Goal: Information Seeking & Learning: Find specific fact

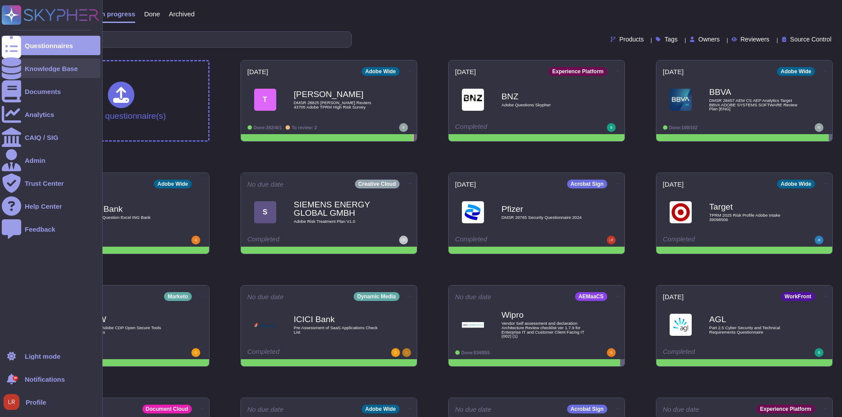
click at [8, 65] on icon at bounding box center [11, 68] width 19 height 22
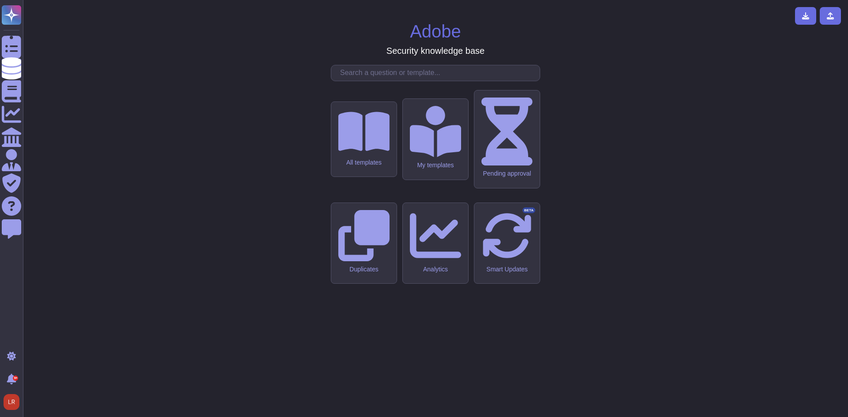
click at [360, 81] on input "text" at bounding box center [438, 72] width 204 height 15
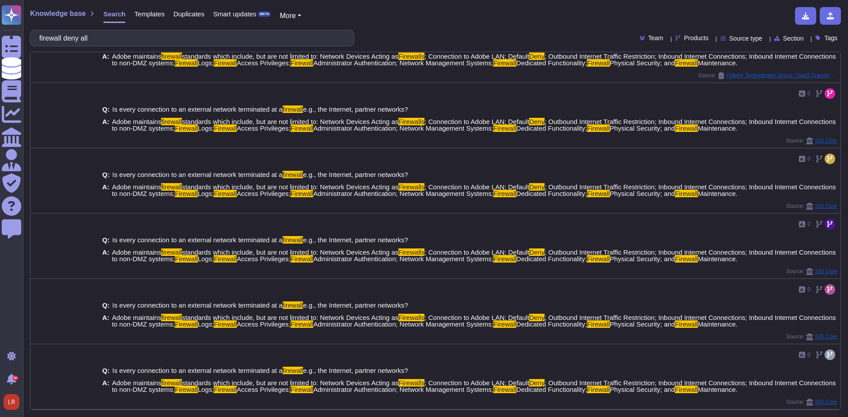
scroll to position [296, 0]
type input "firewall deny all"
click at [735, 36] on span "Source type" at bounding box center [745, 38] width 33 height 6
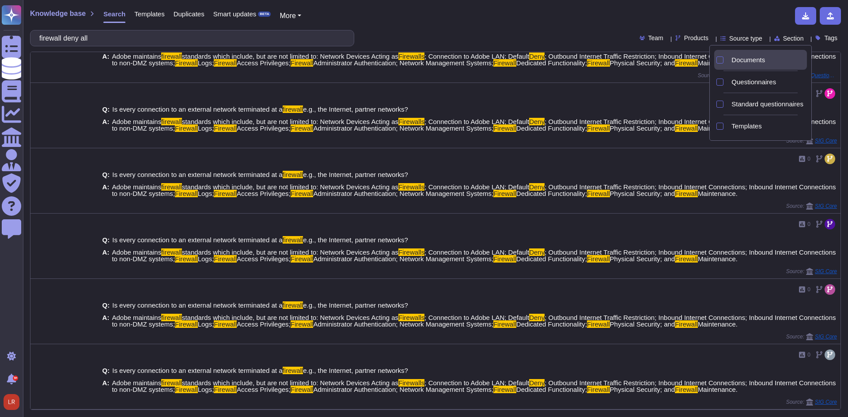
click at [733, 65] on div "Documents" at bounding box center [767, 60] width 79 height 20
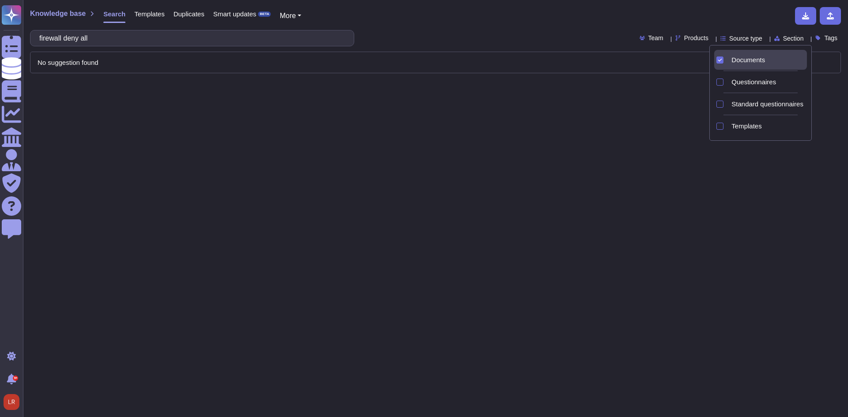
scroll to position [0, 0]
click at [741, 126] on span "Templates" at bounding box center [747, 126] width 30 height 8
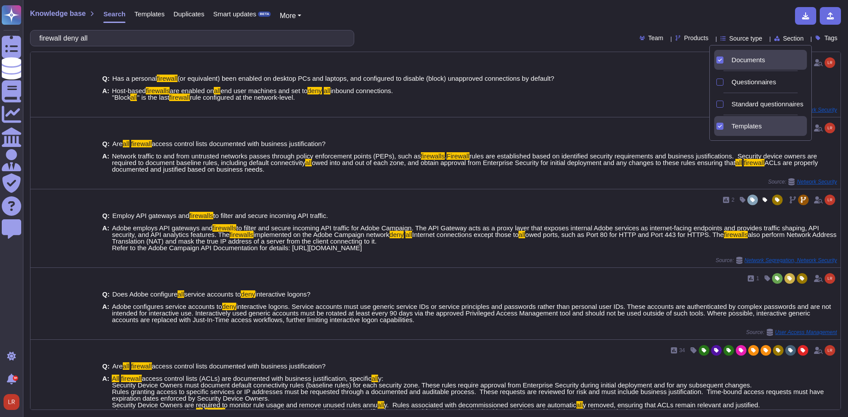
click at [486, 32] on div "firewall deny all Team Products Source type Section Tags" at bounding box center [435, 38] width 811 height 16
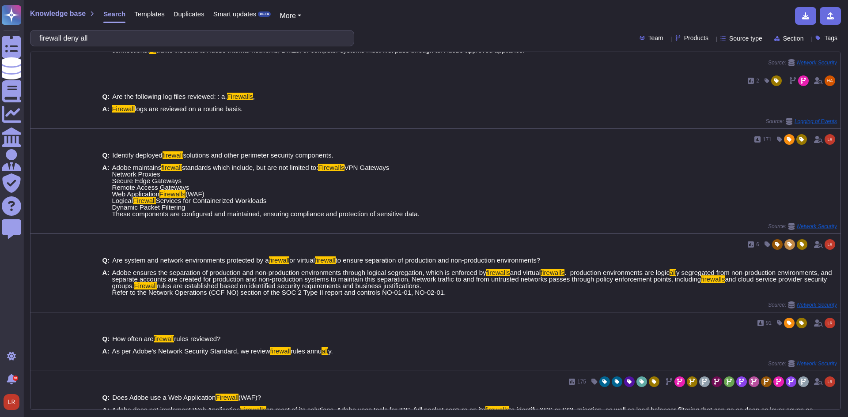
scroll to position [736, 0]
